Goal: Task Accomplishment & Management: Use online tool/utility

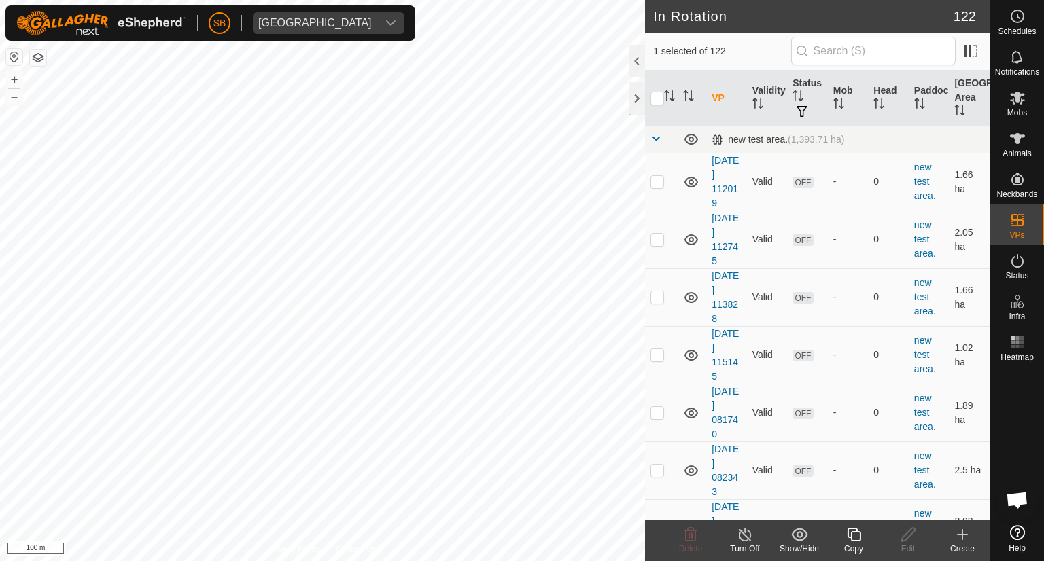
checkbox input "true"
checkbox input "false"
checkbox input "true"
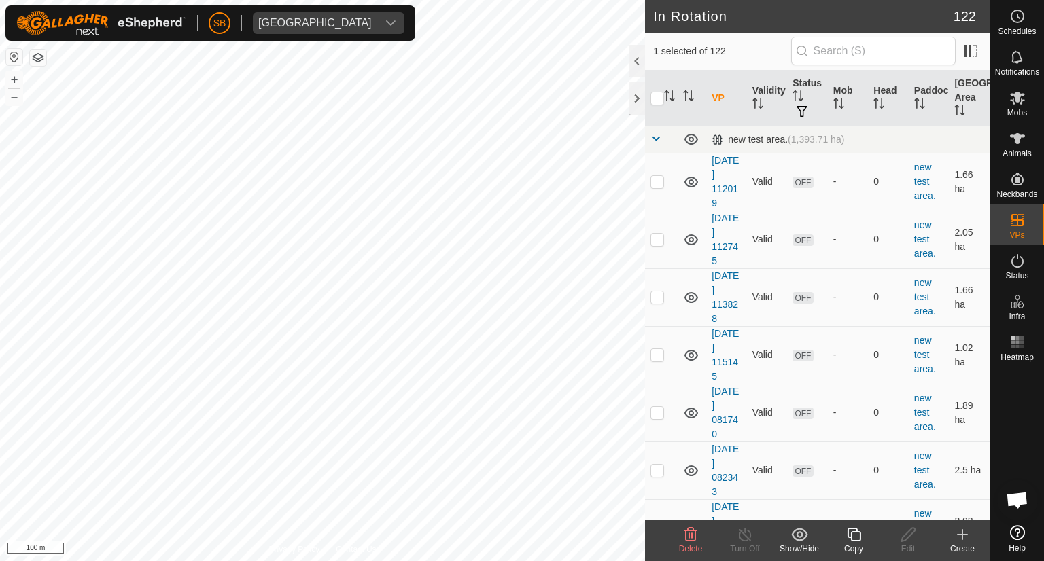
checkbox input "false"
click at [869, 532] on copy-svg-icon at bounding box center [854, 535] width 54 height 16
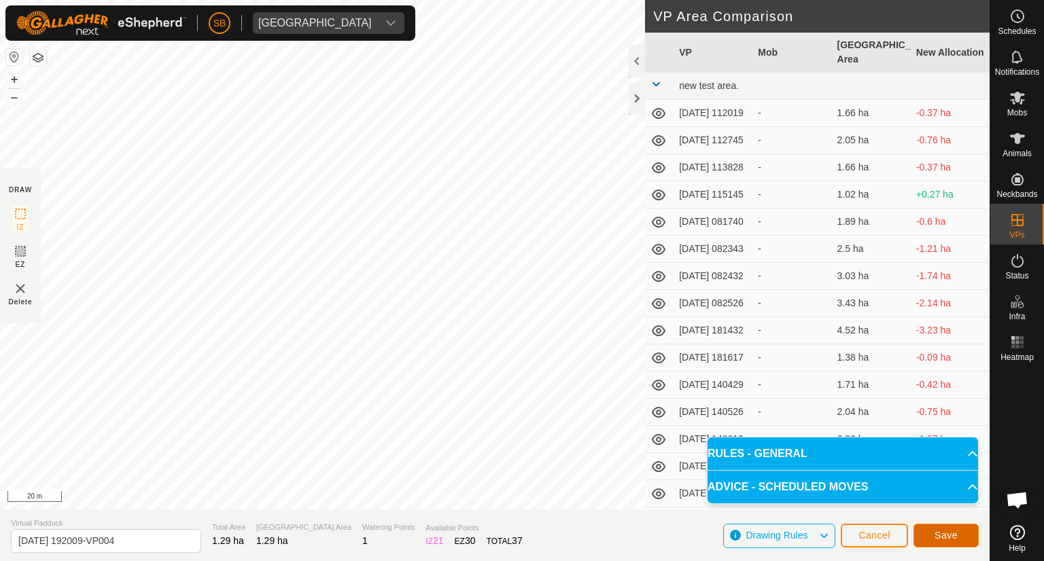
click at [932, 534] on button "Save" at bounding box center [946, 536] width 65 height 24
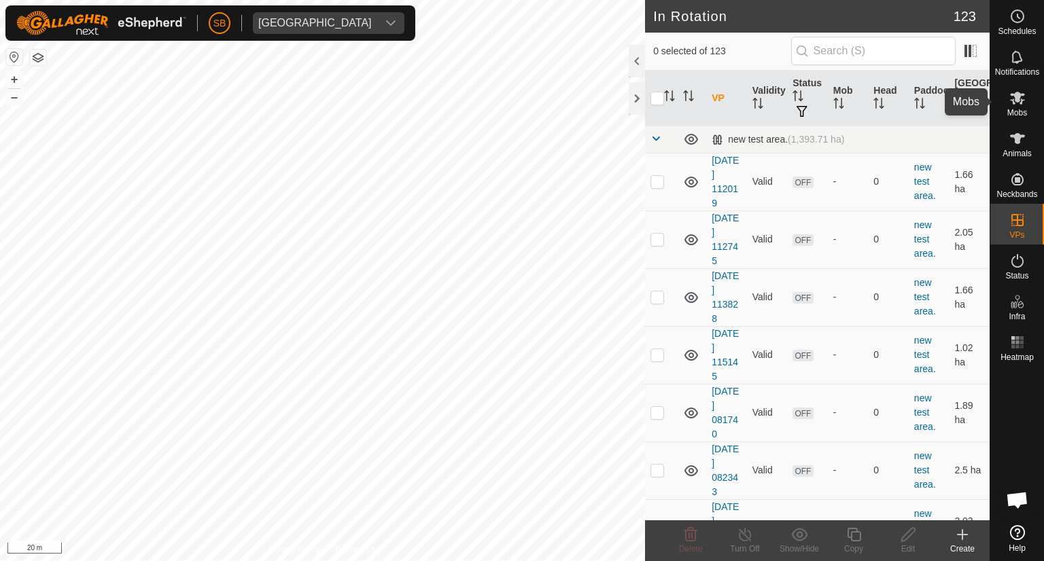
click at [1012, 103] on icon at bounding box center [1017, 98] width 15 height 13
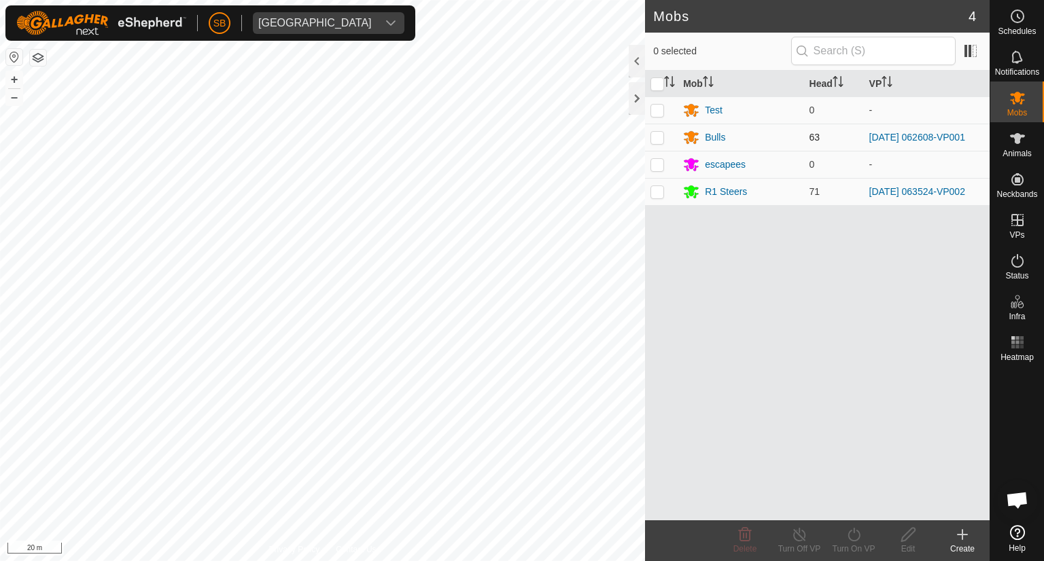
click at [655, 137] on p-checkbox at bounding box center [658, 137] width 14 height 11
checkbox input "true"
click at [861, 541] on icon at bounding box center [854, 535] width 17 height 16
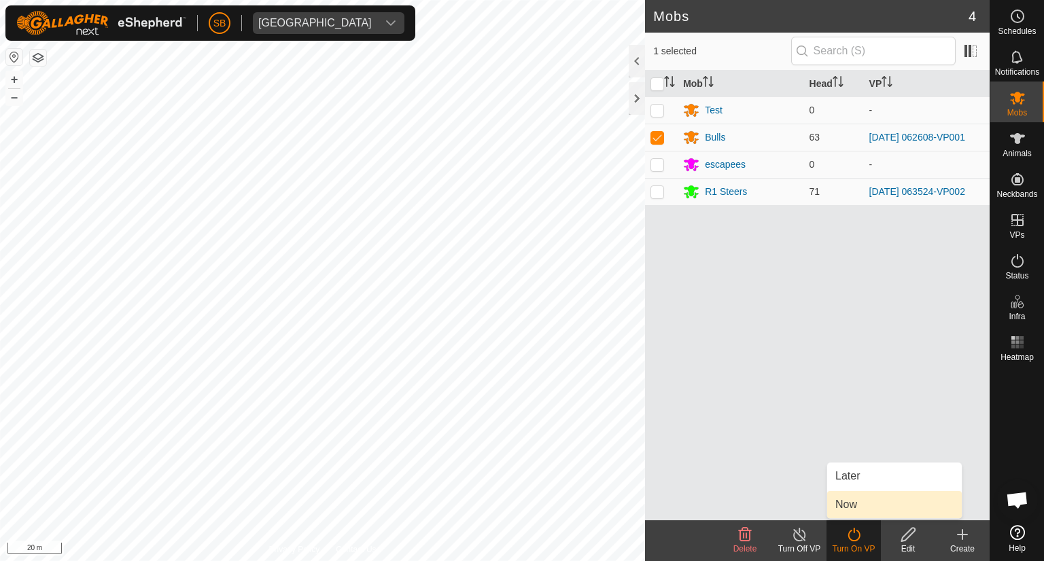
click at [854, 498] on link "Now" at bounding box center [894, 504] width 135 height 27
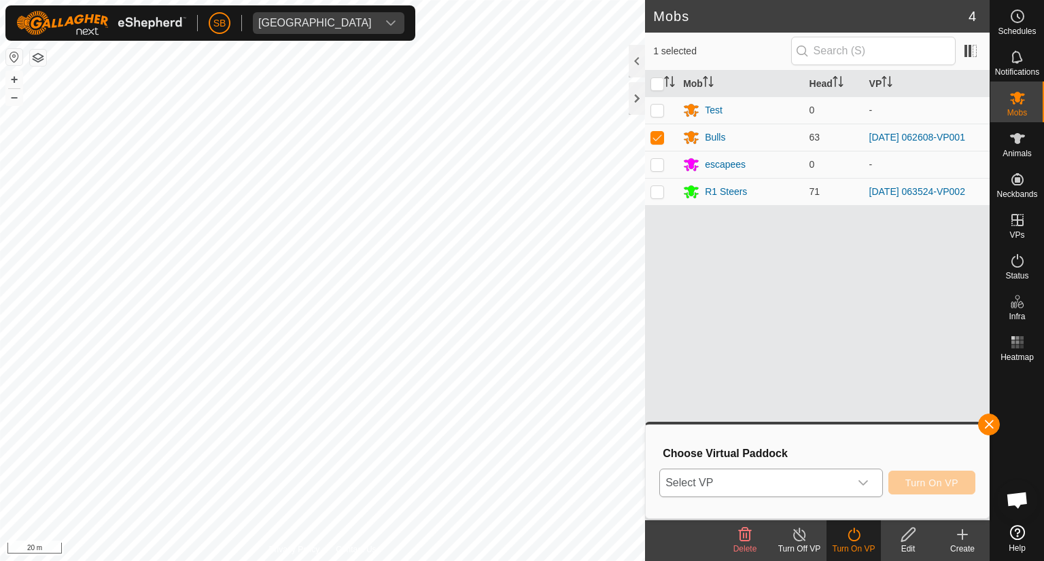
click at [865, 489] on div "dropdown trigger" at bounding box center [863, 483] width 27 height 27
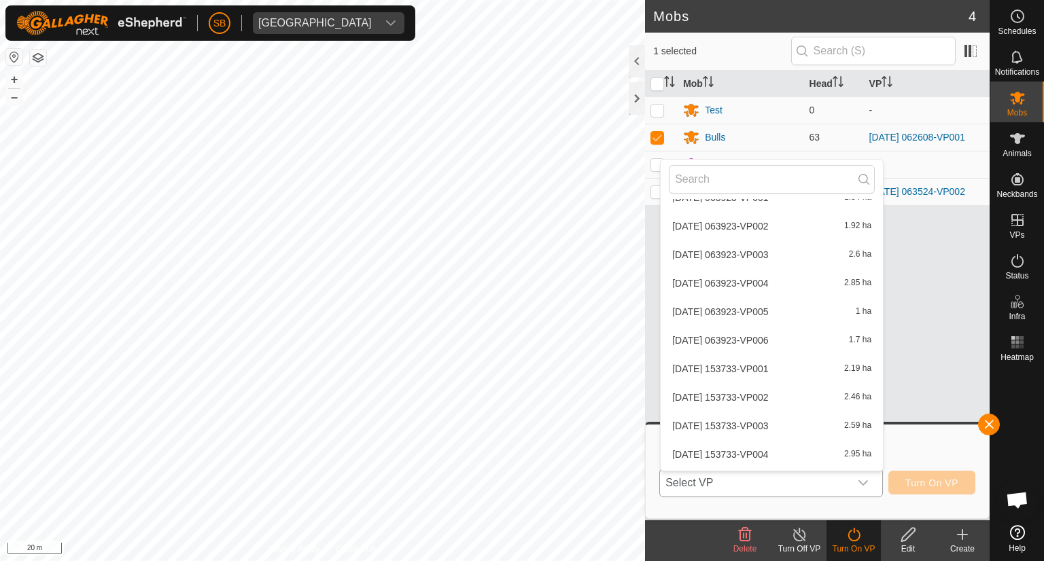
scroll to position [3270, 0]
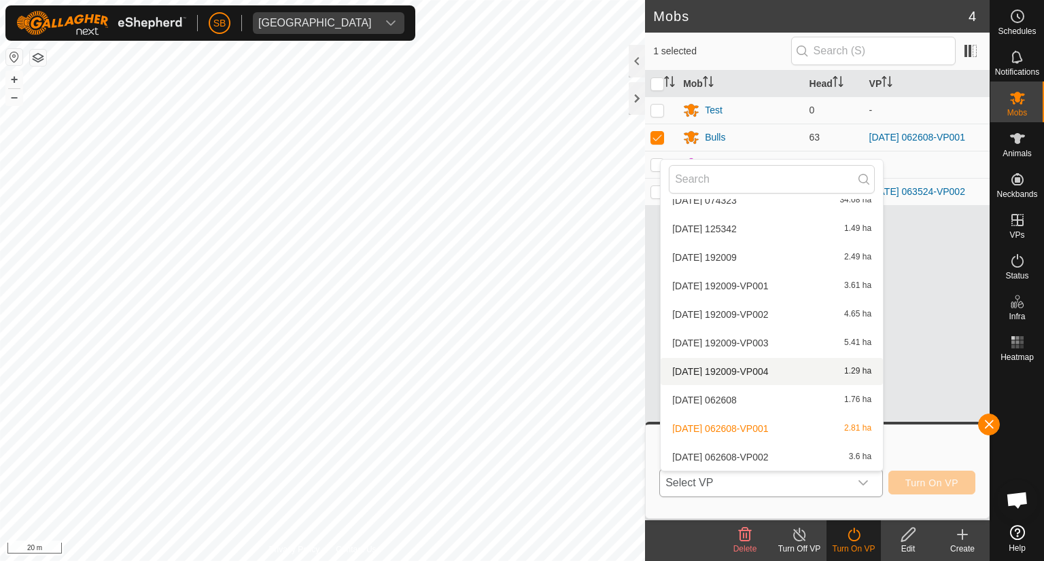
click at [784, 373] on li "[DATE] 192009-VP004 1.29 ha" at bounding box center [772, 371] width 222 height 27
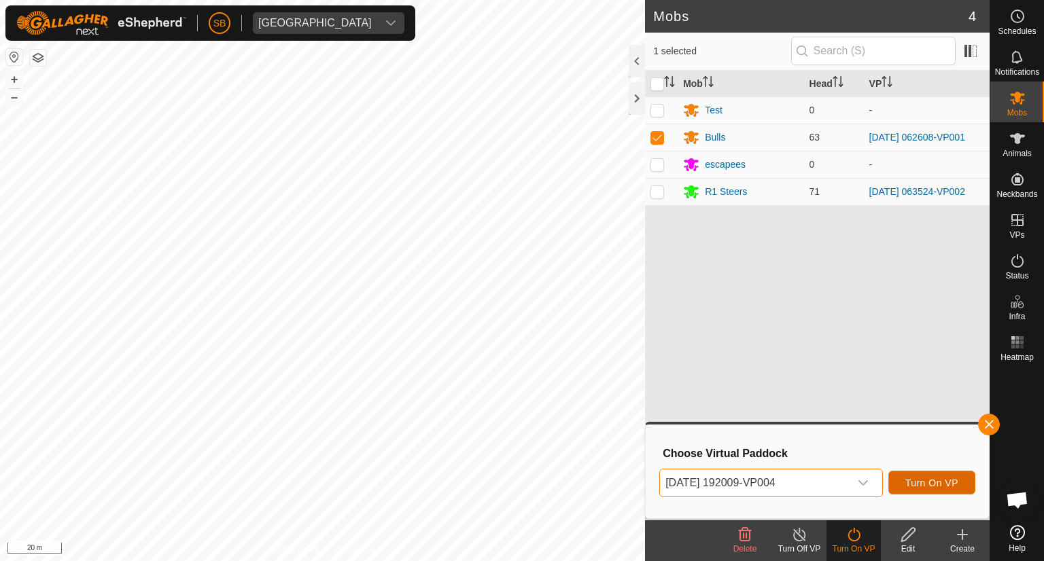
click at [953, 487] on span "Turn On VP" at bounding box center [931, 483] width 53 height 11
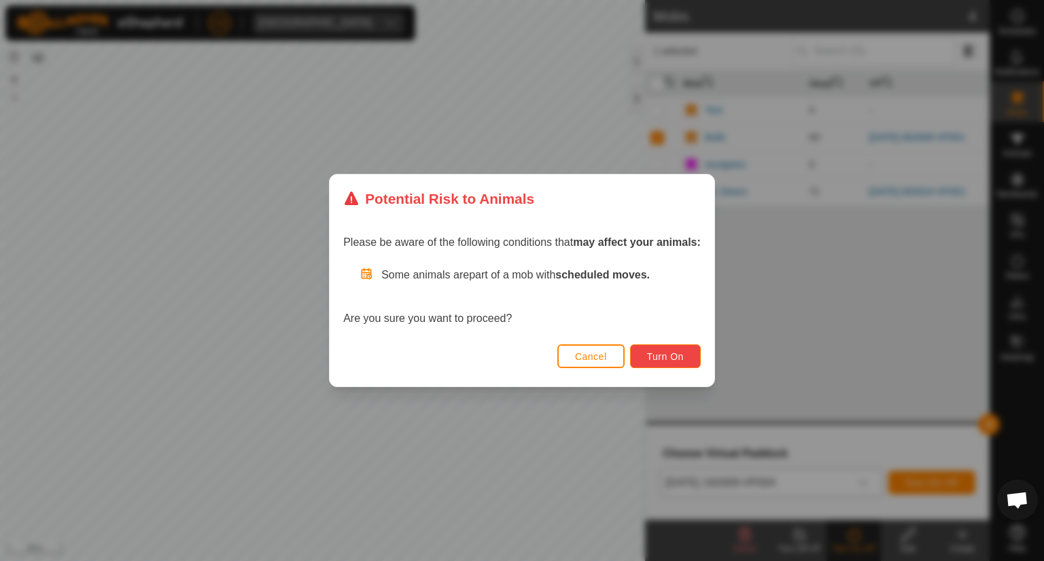
click at [687, 349] on button "Turn On" at bounding box center [665, 357] width 71 height 24
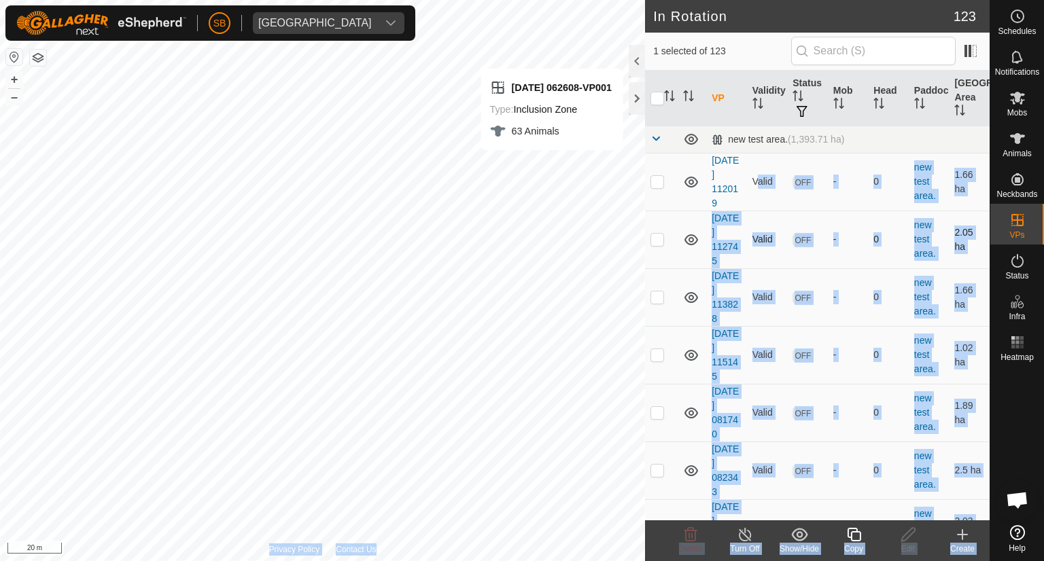
click at [232, 395] on div "In Rotation 123 1 selected of 123 VP Validity Status Mob Head Paddock Grazing A…" at bounding box center [495, 280] width 990 height 561
checkbox input "true"
checkbox input "false"
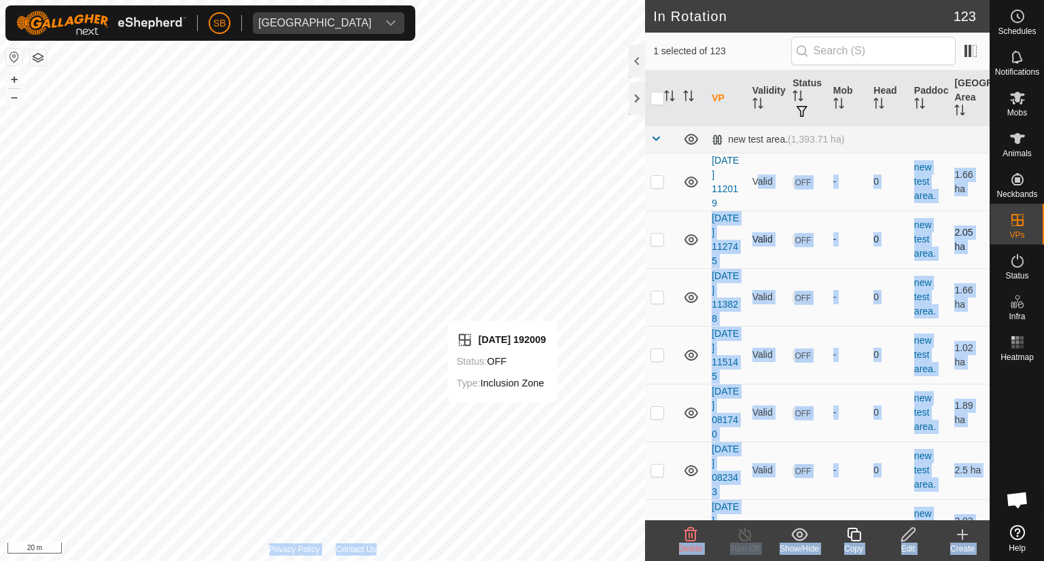
checkbox input "false"
checkbox input "true"
click at [658, 487] on td at bounding box center [661, 471] width 33 height 58
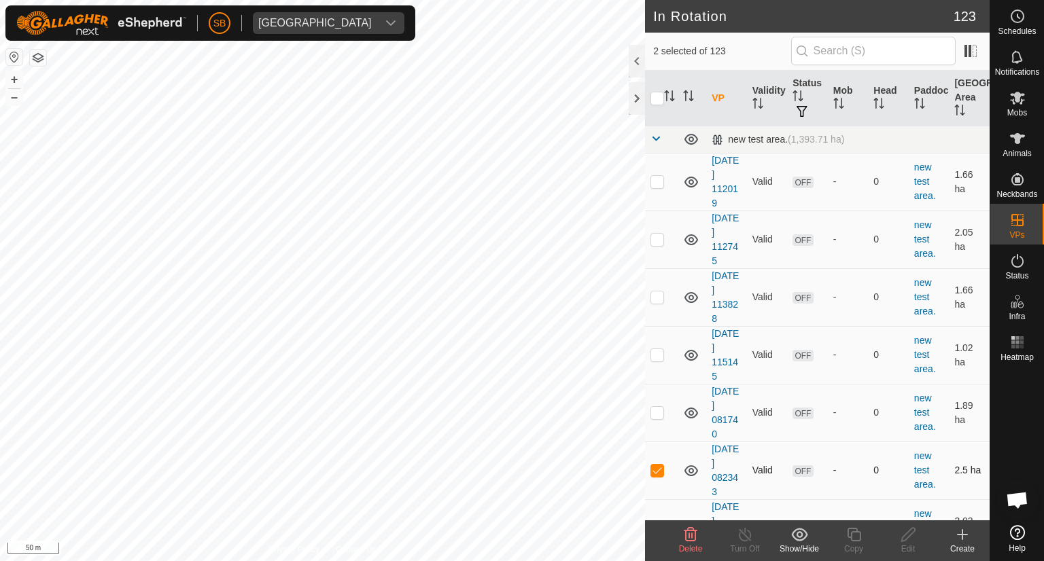
click at [651, 480] on td at bounding box center [661, 471] width 33 height 58
checkbox input "false"
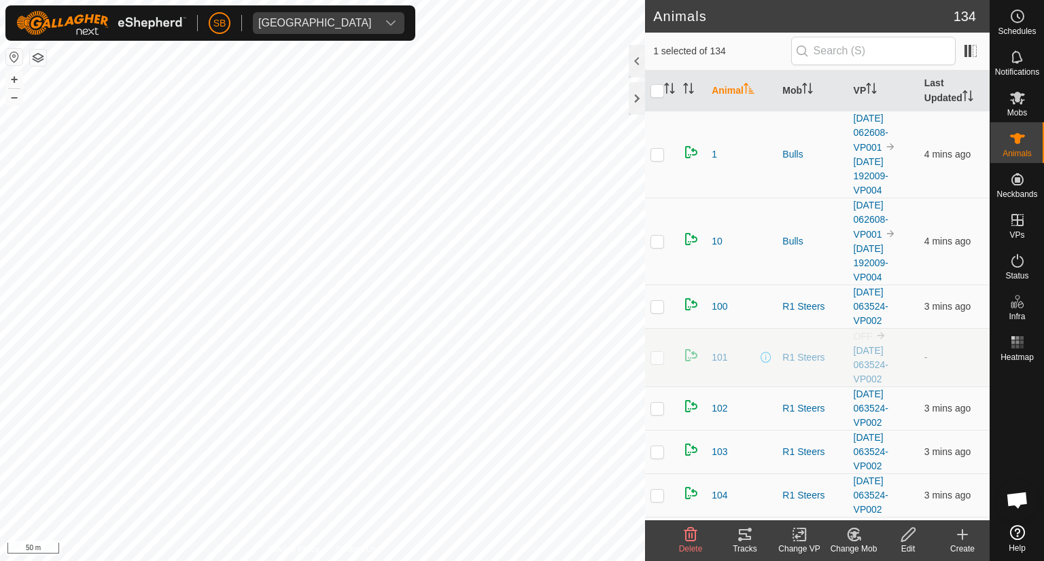
click at [754, 534] on tracks-svg-icon at bounding box center [745, 535] width 54 height 16
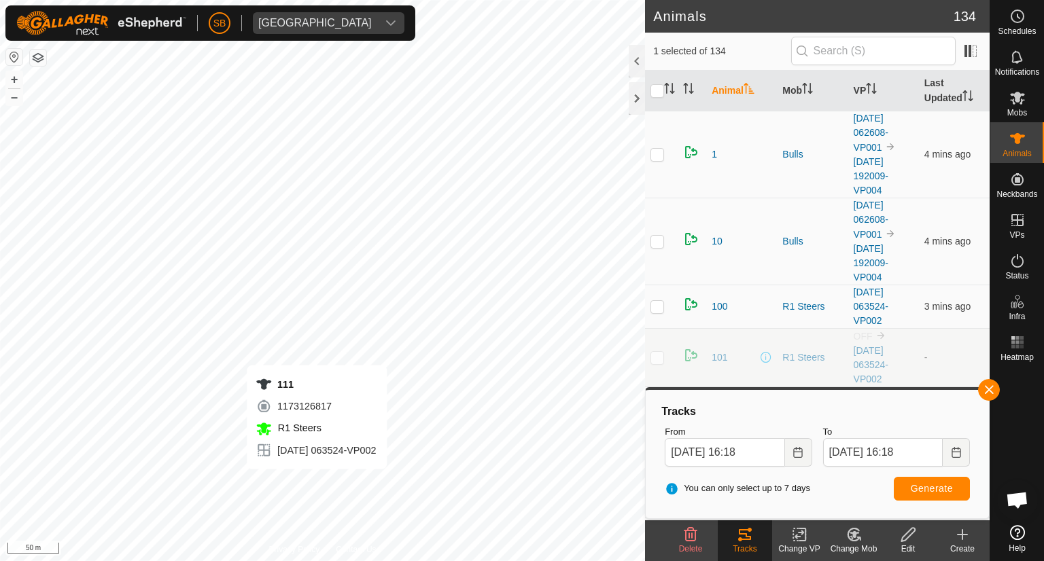
checkbox input "true"
checkbox input "false"
click at [938, 487] on span "Generate" at bounding box center [932, 488] width 42 height 11
